Goal: Task Accomplishment & Management: Manage account settings

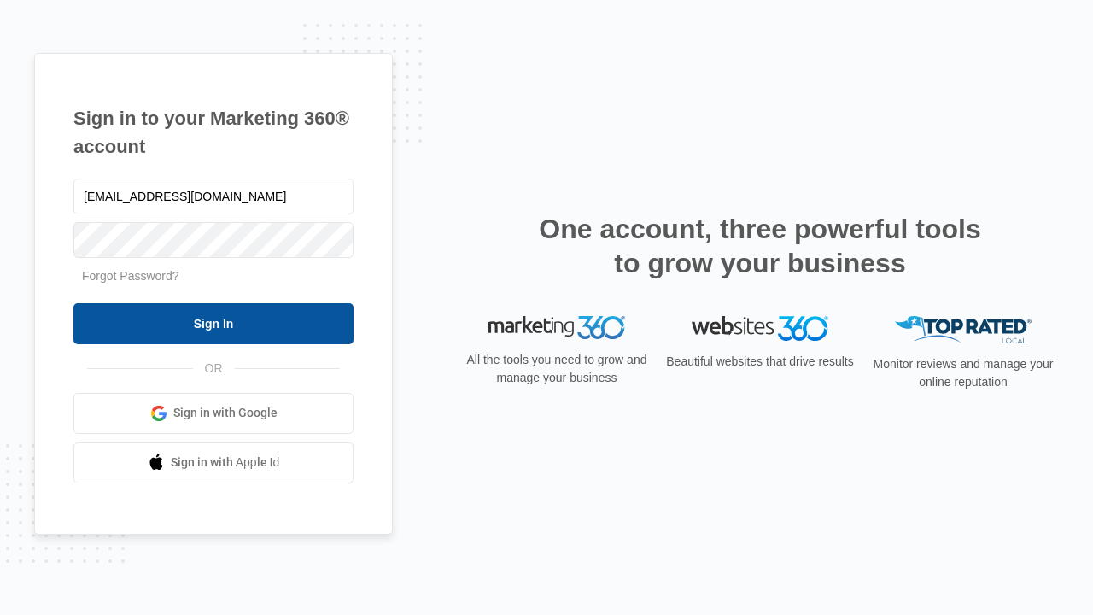
click at [214, 323] on input "Sign In" at bounding box center [213, 323] width 280 height 41
